Goal: Check status: Check status

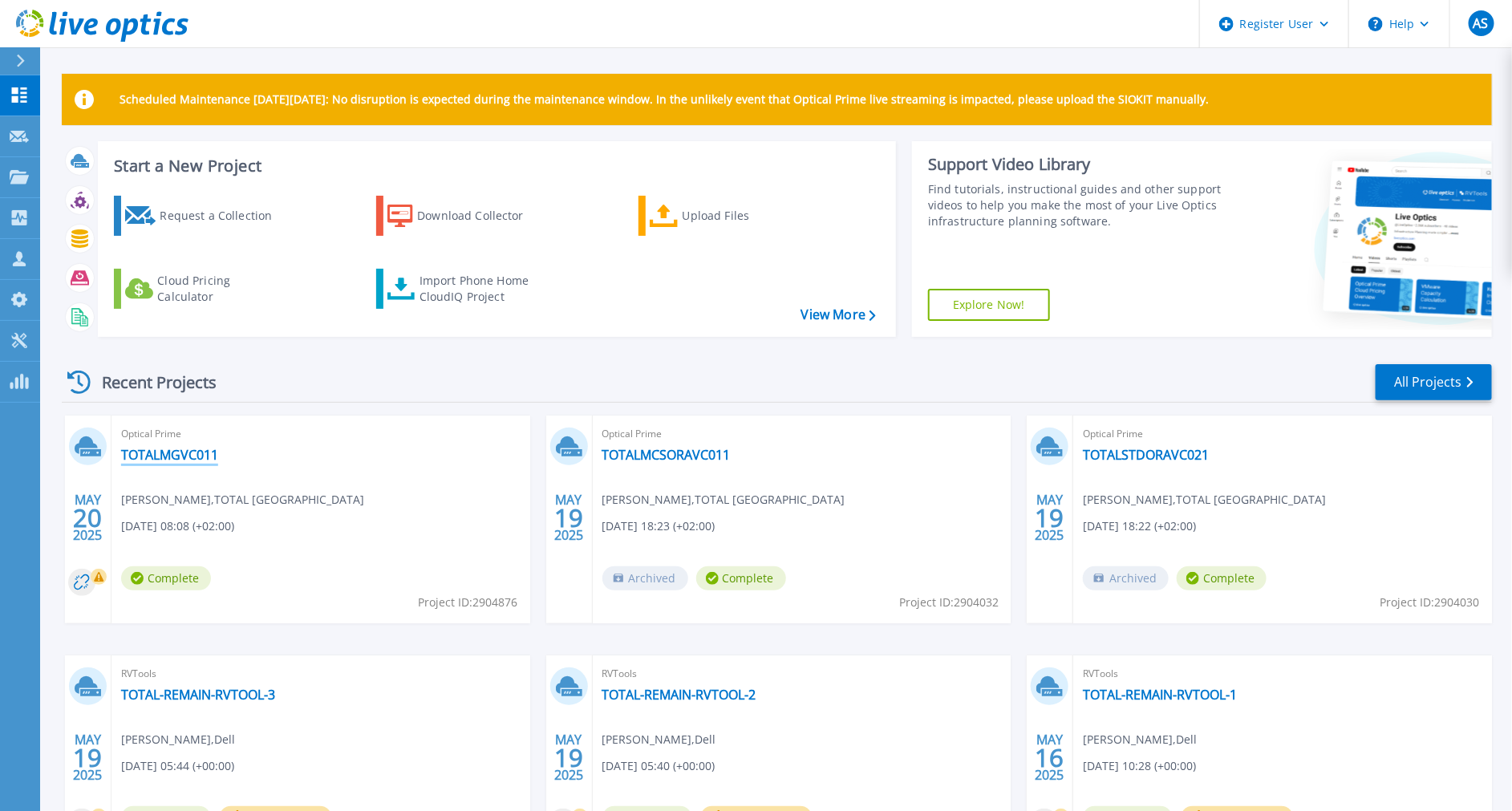
click at [184, 450] on link "TOTALMGVC011" at bounding box center [169, 455] width 97 height 16
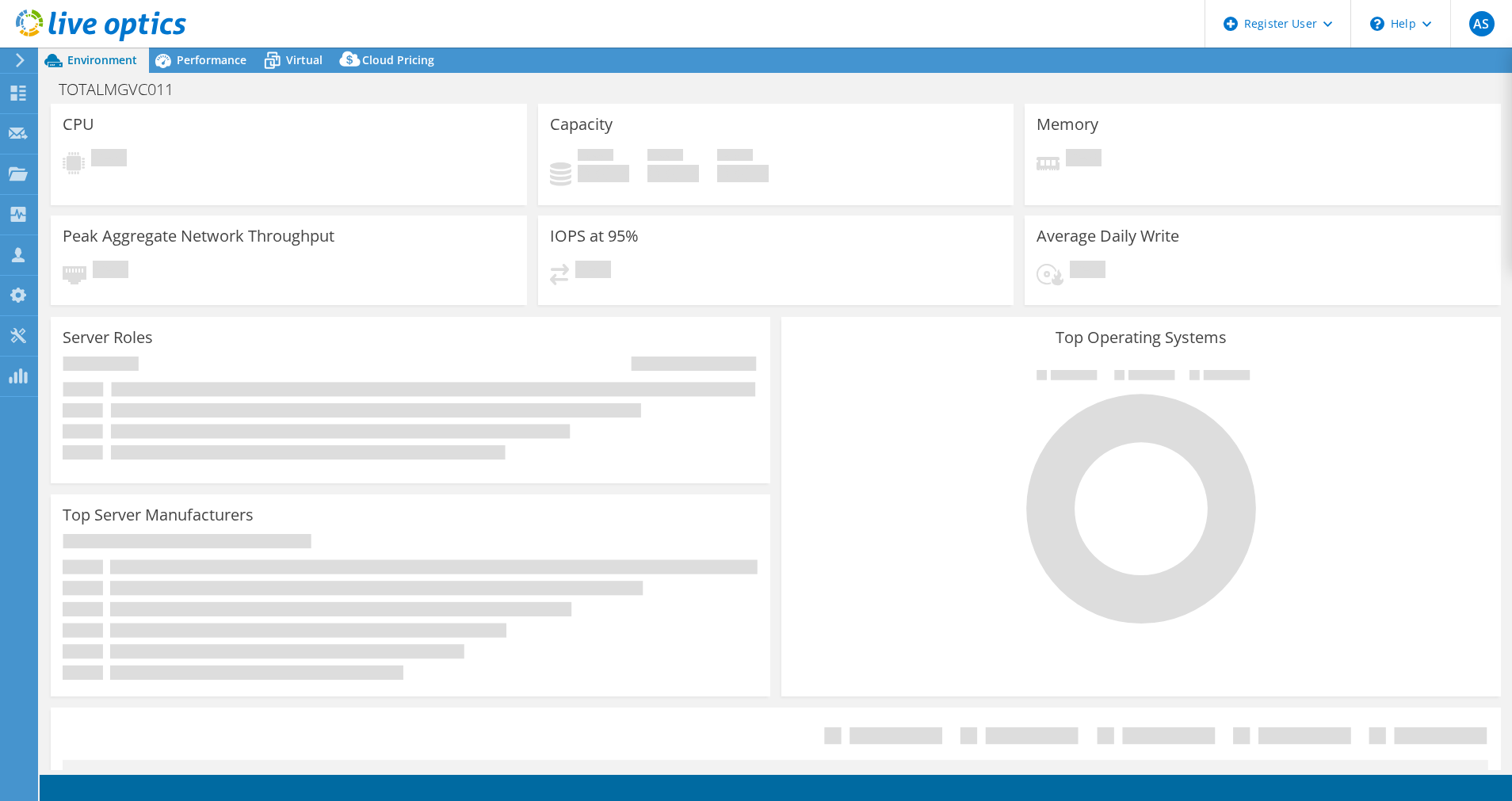
select select "USD"
